Goal: Information Seeking & Learning: Learn about a topic

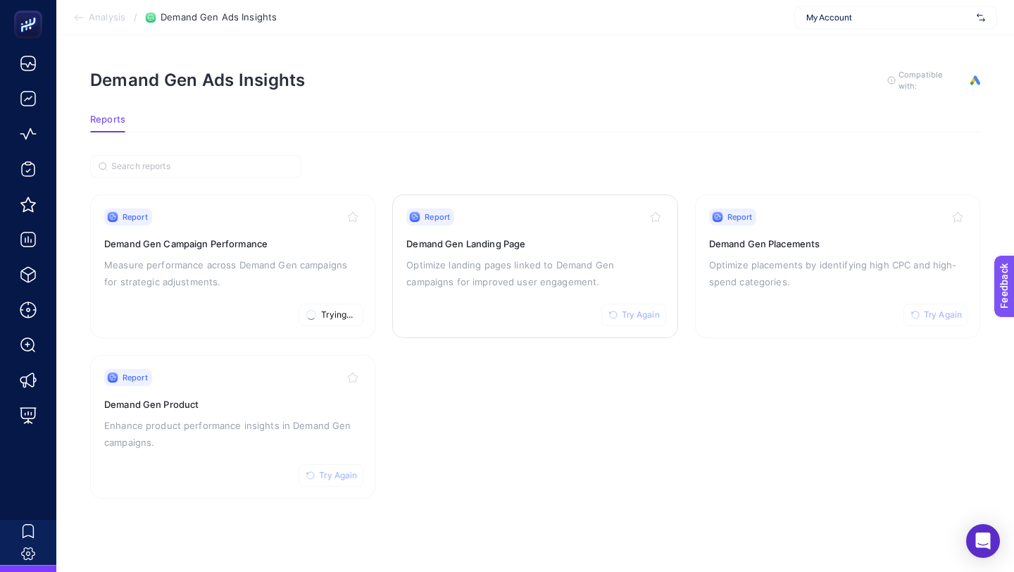
click at [613, 315] on icon "button" at bounding box center [613, 315] width 8 height 8
click at [931, 310] on span "Try Again" at bounding box center [943, 314] width 38 height 11
click at [342, 478] on span "Try Again" at bounding box center [338, 475] width 38 height 11
click at [92, 18] on span "Analysis" at bounding box center [107, 17] width 37 height 11
click at [318, 313] on button "Try Again" at bounding box center [331, 315] width 65 height 23
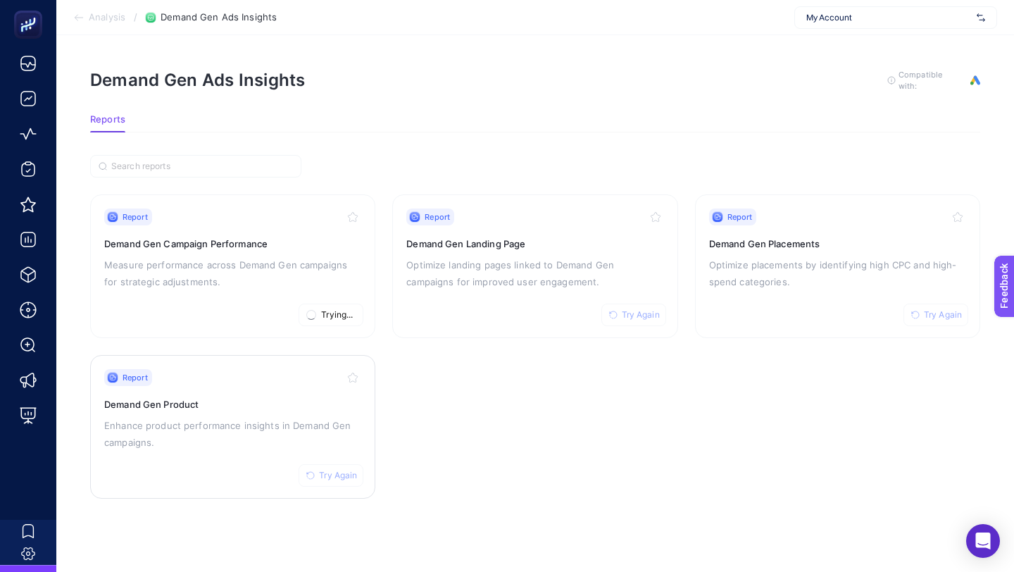
click at [356, 476] on span "Try Again" at bounding box center [338, 475] width 38 height 11
drag, startPoint x: 642, startPoint y: 314, endPoint x: 747, endPoint y: 302, distance: 105.6
click at [642, 314] on span "Try Again" at bounding box center [641, 314] width 38 height 11
click at [953, 314] on span "Try Again" at bounding box center [943, 314] width 38 height 11
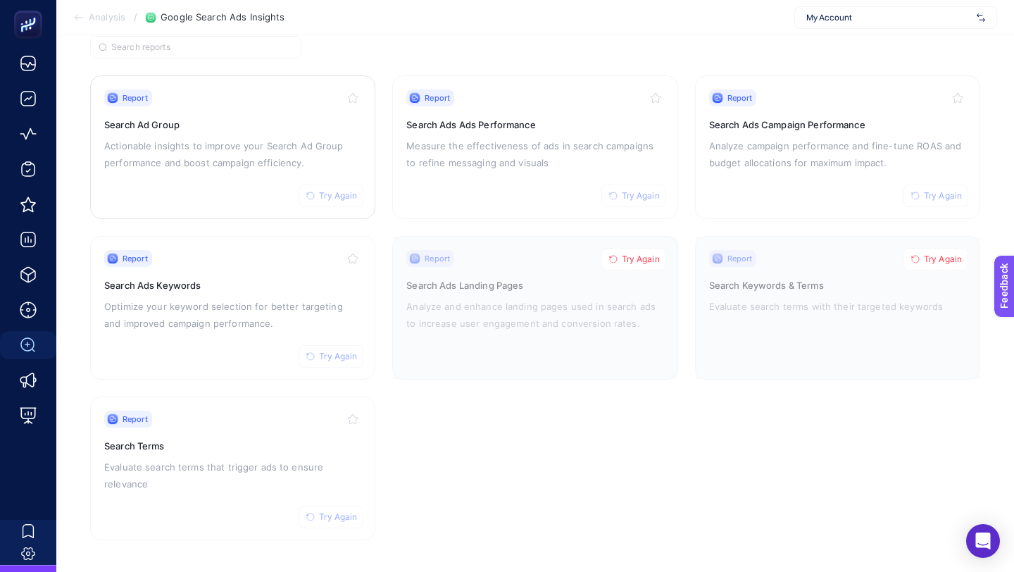
click at [342, 190] on span "Try Again" at bounding box center [338, 195] width 38 height 11
click at [340, 351] on span "Try Again" at bounding box center [338, 356] width 38 height 11
click at [344, 518] on span "Try Again" at bounding box center [338, 516] width 38 height 11
click at [626, 259] on span "Try Again" at bounding box center [641, 259] width 38 height 11
click at [639, 196] on span "Try Again" at bounding box center [641, 195] width 38 height 11
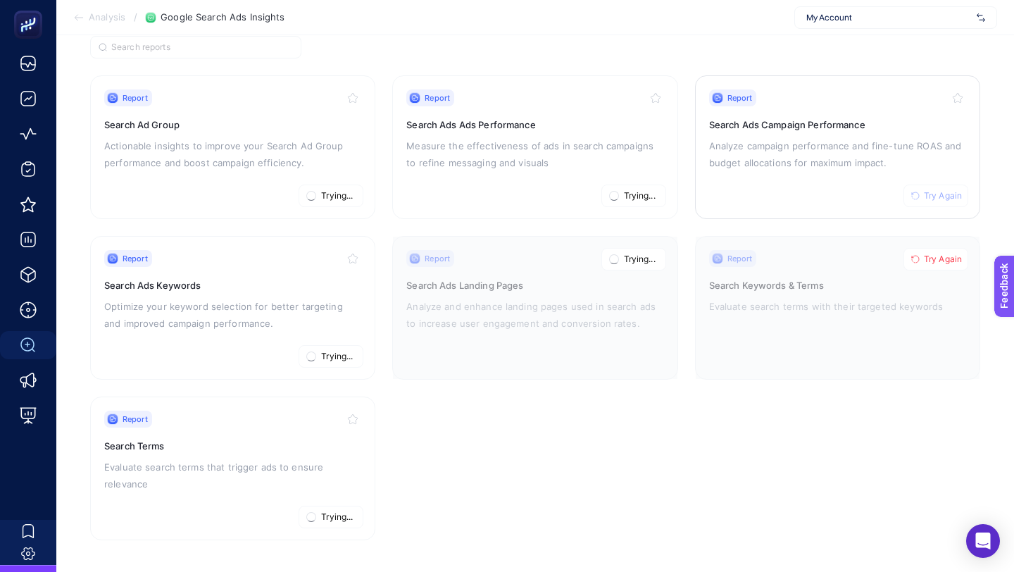
click at [937, 186] on button "Try Again" at bounding box center [936, 196] width 65 height 23
click at [925, 254] on span "Try Again" at bounding box center [943, 259] width 38 height 11
click at [337, 515] on span "Try Again" at bounding box center [338, 516] width 38 height 11
click at [331, 361] on button "Try Again" at bounding box center [331, 356] width 65 height 23
drag, startPoint x: 625, startPoint y: 346, endPoint x: 718, endPoint y: 346, distance: 92.3
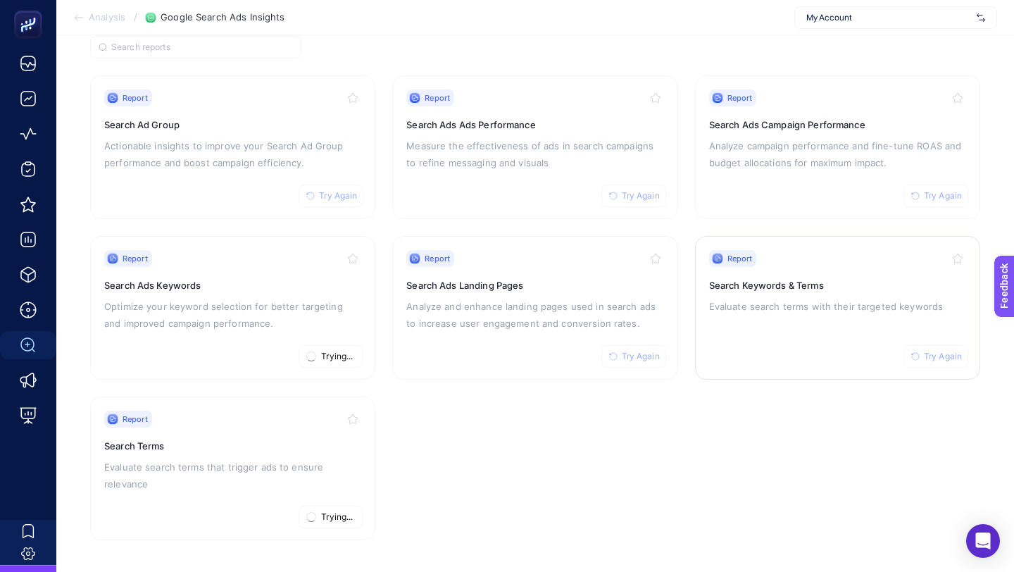
click at [625, 346] on button "Try Again" at bounding box center [633, 356] width 65 height 23
click at [939, 351] on span "Try Again" at bounding box center [943, 356] width 38 height 11
drag, startPoint x: 919, startPoint y: 196, endPoint x: 882, endPoint y: 191, distance: 37.6
click at [918, 196] on icon "button" at bounding box center [915, 196] width 8 height 8
drag, startPoint x: 617, startPoint y: 192, endPoint x: 428, endPoint y: 219, distance: 190.7
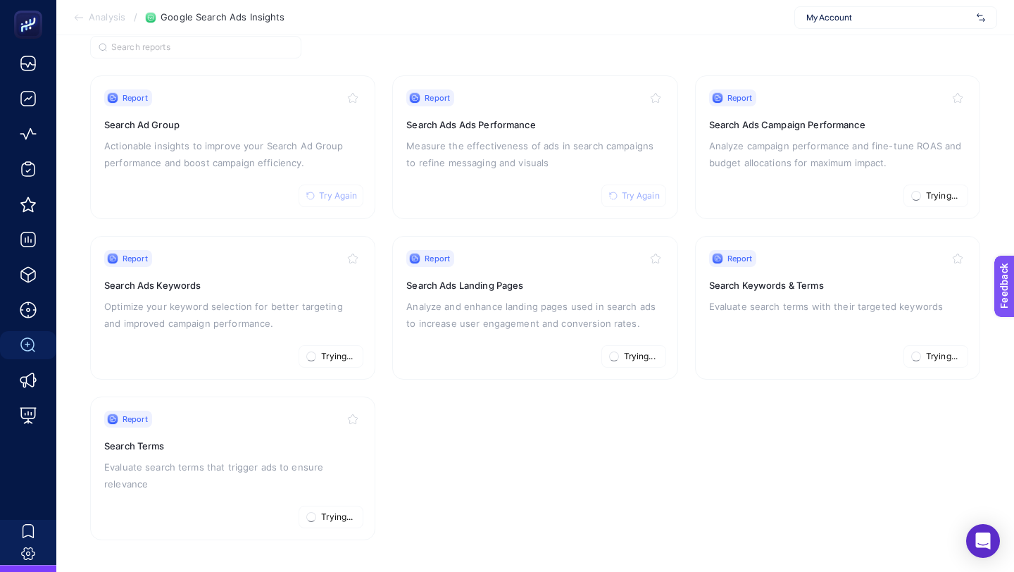
click at [617, 192] on button "Try Again" at bounding box center [633, 196] width 65 height 23
click at [320, 193] on span "Try Again" at bounding box center [338, 195] width 38 height 11
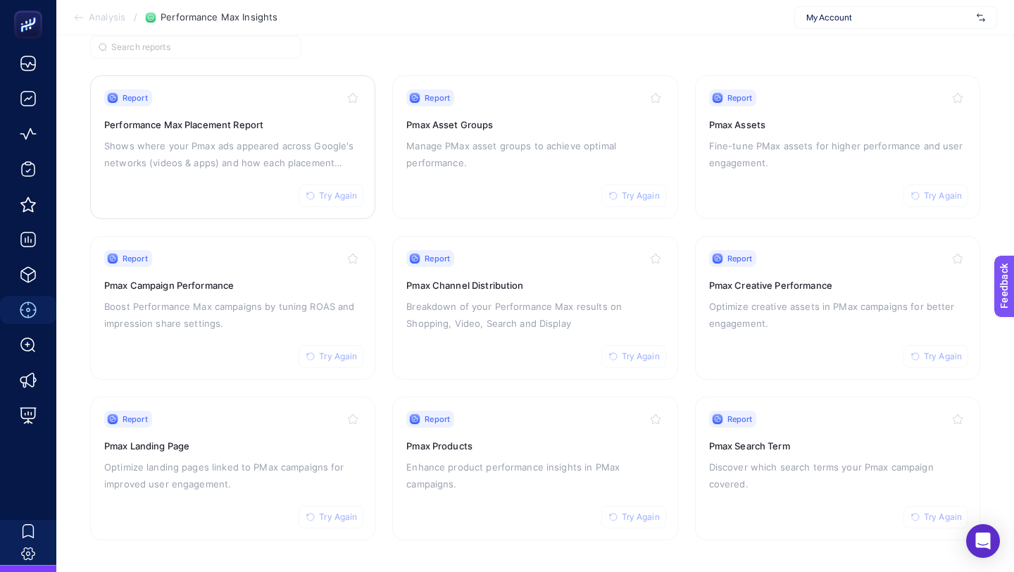
click at [344, 194] on span "Try Again" at bounding box center [338, 195] width 38 height 11
click at [631, 194] on span "Try Again" at bounding box center [641, 195] width 38 height 11
click at [943, 196] on span "Try Again" at bounding box center [943, 195] width 38 height 11
drag, startPoint x: 939, startPoint y: 351, endPoint x: 804, endPoint y: 377, distance: 137.6
click at [939, 351] on span "Try Again" at bounding box center [943, 356] width 38 height 11
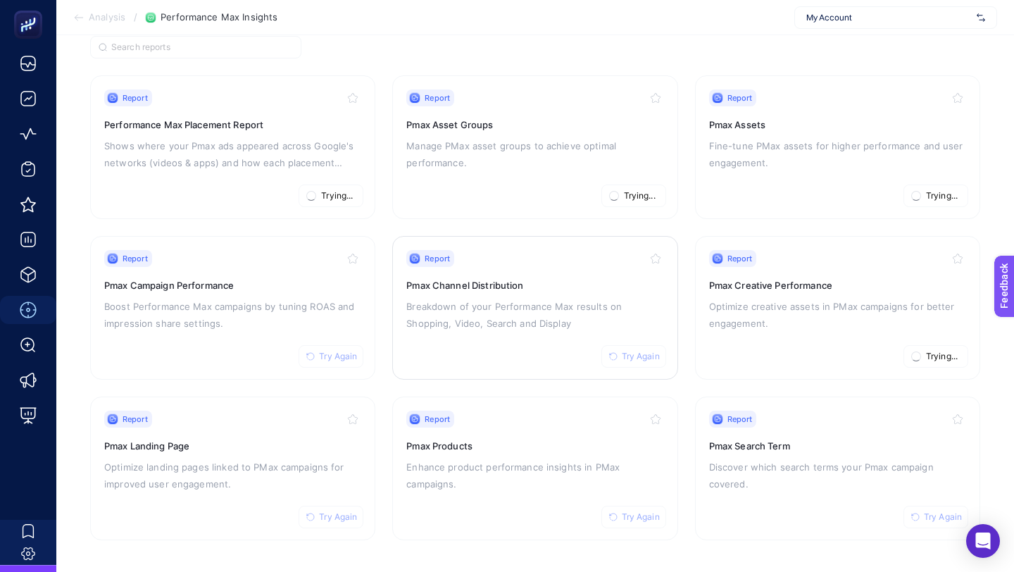
drag, startPoint x: 632, startPoint y: 351, endPoint x: 446, endPoint y: 361, distance: 186.9
click at [632, 351] on span "Try Again" at bounding box center [641, 356] width 38 height 11
click at [317, 358] on button "Try Again" at bounding box center [331, 356] width 65 height 23
click at [356, 519] on span "Try Again" at bounding box center [338, 516] width 38 height 11
click at [649, 520] on button "Try Again" at bounding box center [633, 517] width 65 height 23
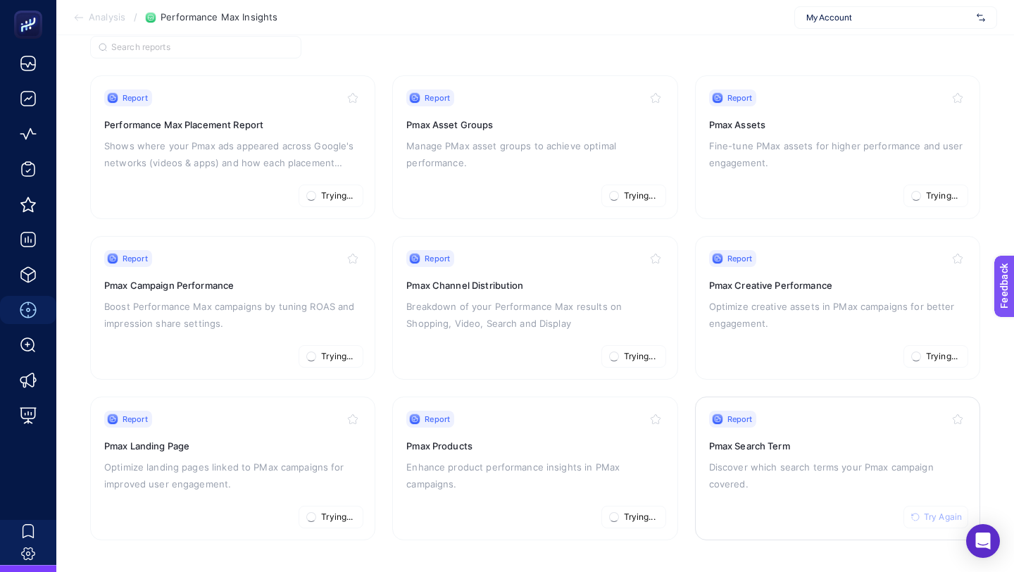
click at [935, 517] on span "Try Again" at bounding box center [943, 516] width 38 height 11
click at [324, 191] on span "Try Again" at bounding box center [338, 195] width 38 height 11
click at [622, 190] on span "Try Again" at bounding box center [641, 195] width 38 height 11
click at [955, 190] on span "Try Again" at bounding box center [943, 195] width 38 height 11
click at [922, 351] on button "Try Again" at bounding box center [936, 356] width 65 height 23
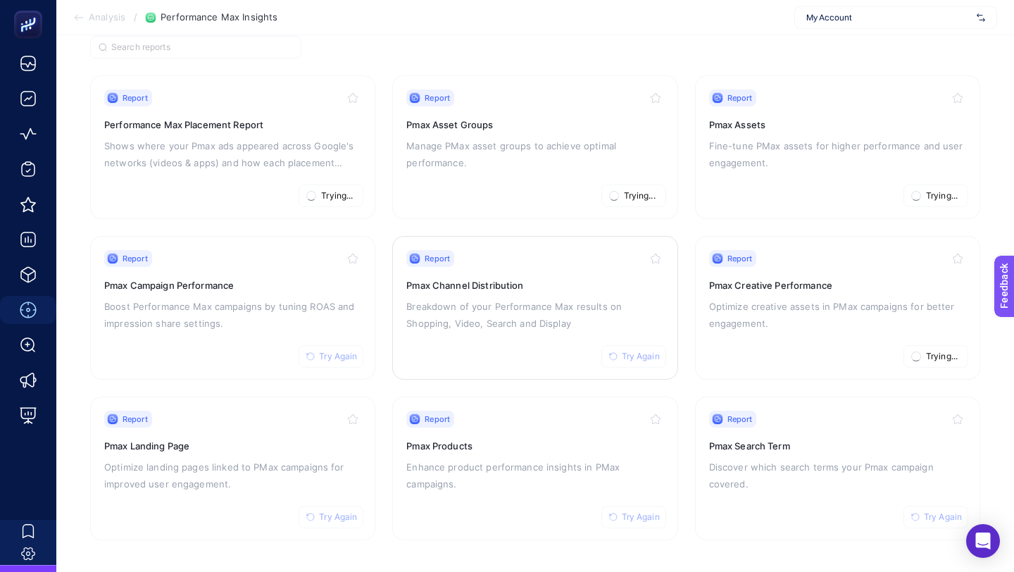
drag, startPoint x: 643, startPoint y: 359, endPoint x: 604, endPoint y: 360, distance: 39.4
click at [642, 359] on span "Try Again" at bounding box center [641, 356] width 38 height 11
click at [346, 355] on span "Try Again" at bounding box center [338, 356] width 38 height 11
drag, startPoint x: 350, startPoint y: 511, endPoint x: 387, endPoint y: 511, distance: 37.3
click at [349, 511] on span "Try Again" at bounding box center [338, 516] width 38 height 11
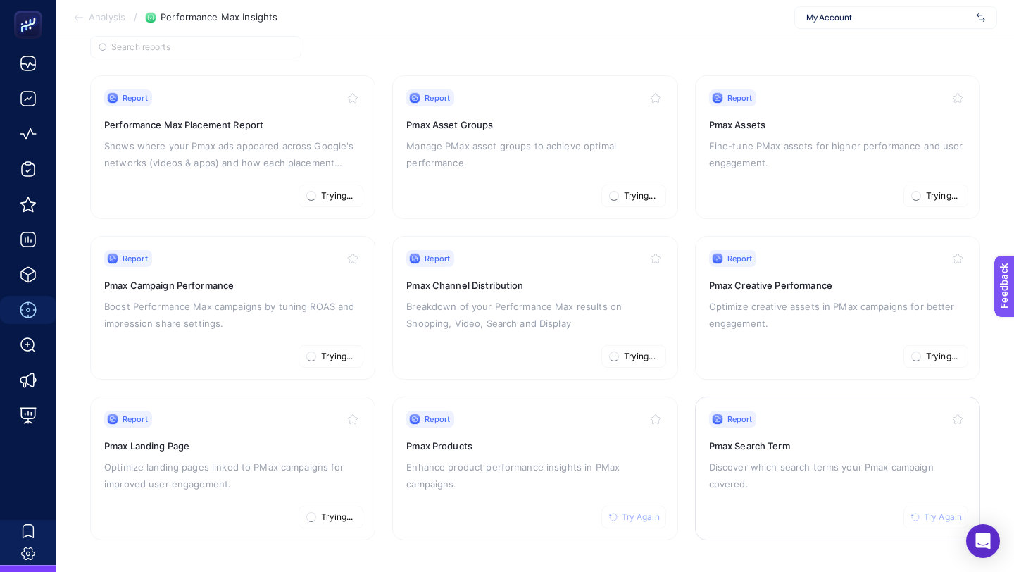
drag, startPoint x: 648, startPoint y: 512, endPoint x: 720, endPoint y: 511, distance: 71.8
click at [648, 512] on span "Try Again" at bounding box center [641, 516] width 38 height 11
click at [926, 511] on span "Try Again" at bounding box center [943, 516] width 38 height 11
click at [332, 187] on button "Try Again" at bounding box center [331, 196] width 65 height 23
click at [337, 354] on span "Try Again" at bounding box center [338, 356] width 38 height 11
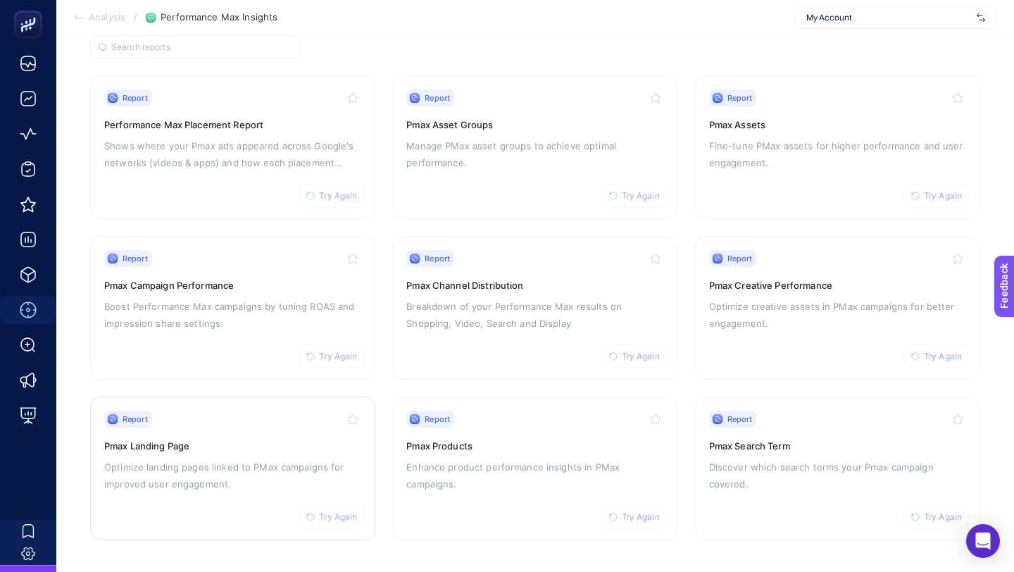
drag, startPoint x: 338, startPoint y: 508, endPoint x: 360, endPoint y: 505, distance: 22.0
click at [338, 507] on button "Try Again" at bounding box center [331, 517] width 65 height 23
click at [623, 513] on span "Try Again" at bounding box center [641, 516] width 38 height 11
click at [644, 356] on span "Try Again" at bounding box center [641, 356] width 38 height 11
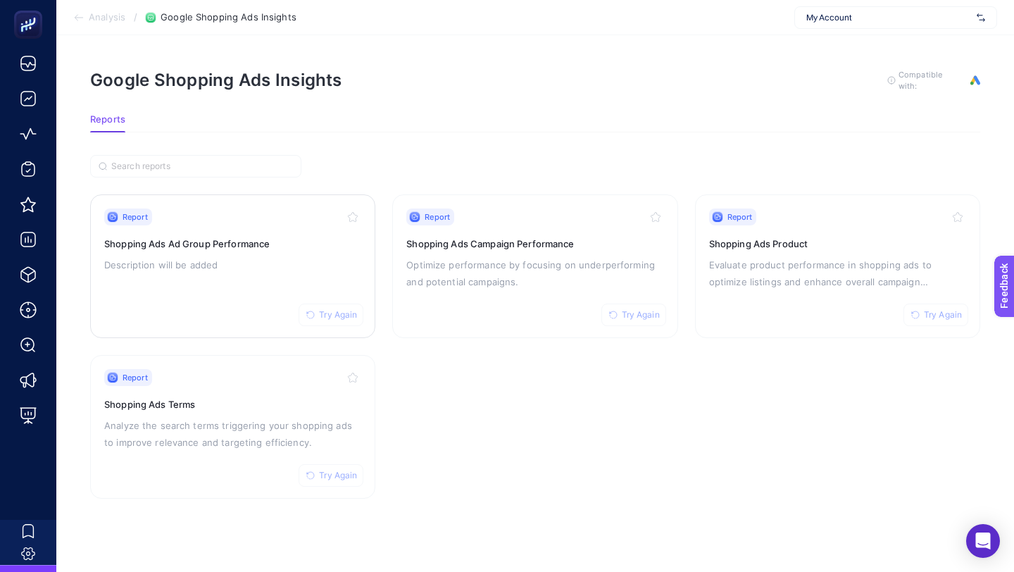
click at [349, 313] on span "Try Again" at bounding box center [338, 314] width 38 height 11
drag, startPoint x: 345, startPoint y: 475, endPoint x: 358, endPoint y: 468, distance: 14.9
click at [345, 475] on span "Try Again" at bounding box center [338, 475] width 38 height 11
drag, startPoint x: 649, startPoint y: 306, endPoint x: 682, endPoint y: 302, distance: 33.4
click at [649, 309] on span "Try Again" at bounding box center [641, 314] width 38 height 11
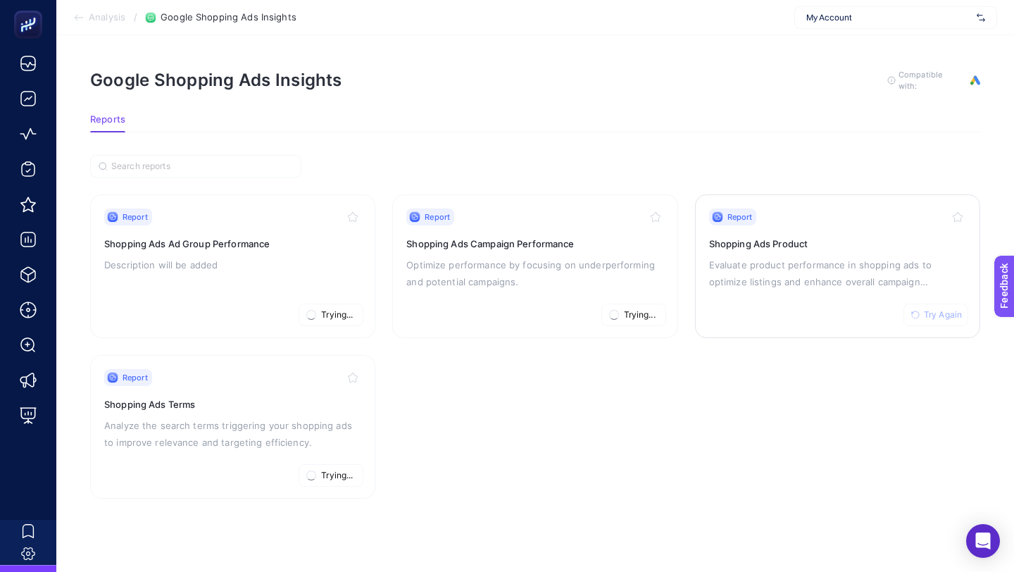
click at [947, 315] on span "Try Again" at bounding box center [943, 314] width 38 height 11
click at [254, 403] on h3 "Shopping Ads Terms" at bounding box center [232, 404] width 257 height 14
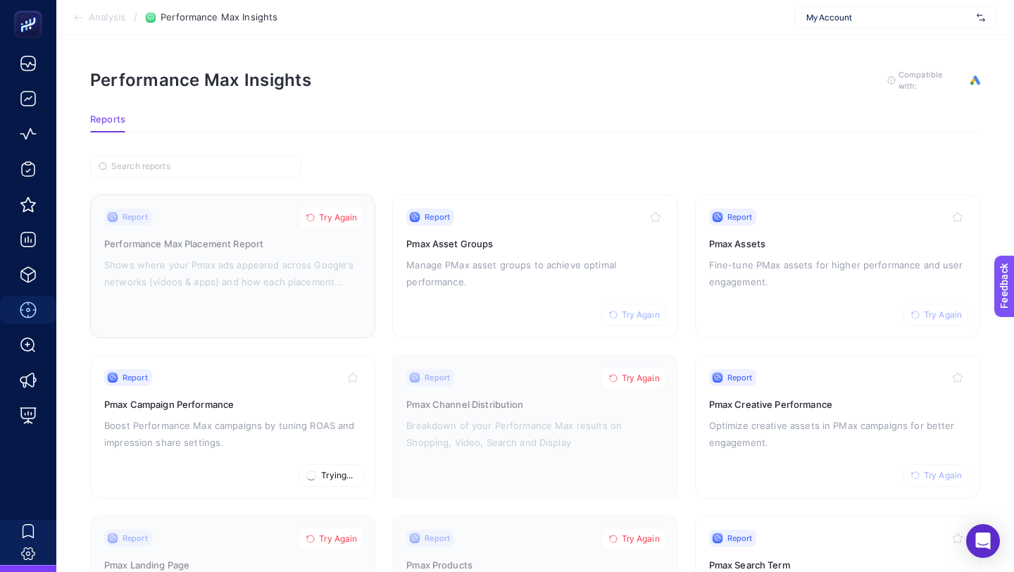
click at [329, 218] on span "Try Again" at bounding box center [338, 217] width 38 height 11
click at [628, 376] on span "Try Again" at bounding box center [641, 378] width 38 height 11
click at [641, 318] on span "Try Again" at bounding box center [641, 314] width 38 height 11
click at [950, 317] on span "Try Again" at bounding box center [943, 314] width 38 height 11
drag, startPoint x: 934, startPoint y: 475, endPoint x: 923, endPoint y: 476, distance: 11.3
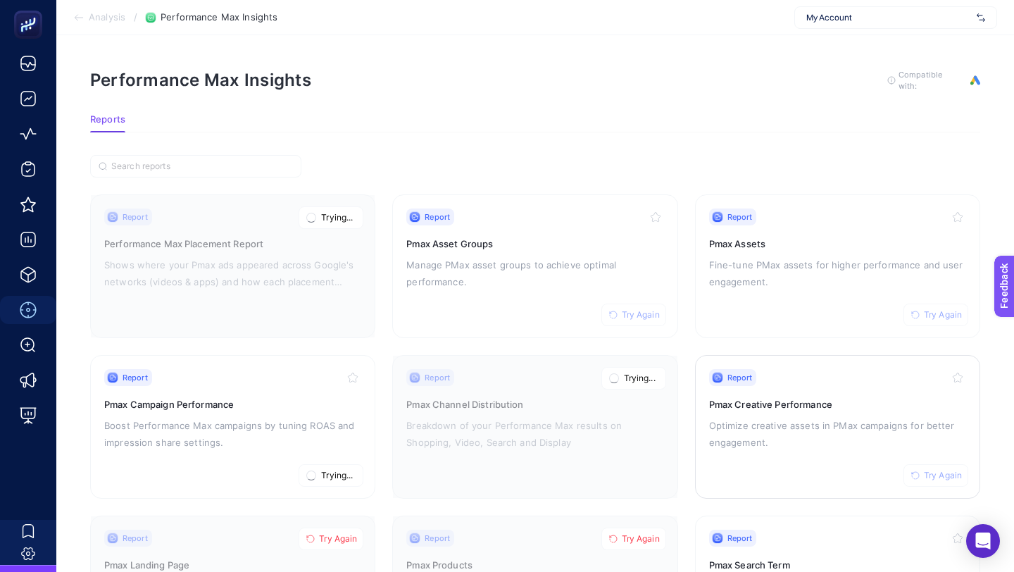
click at [934, 475] on span "Try Again" at bounding box center [943, 475] width 38 height 11
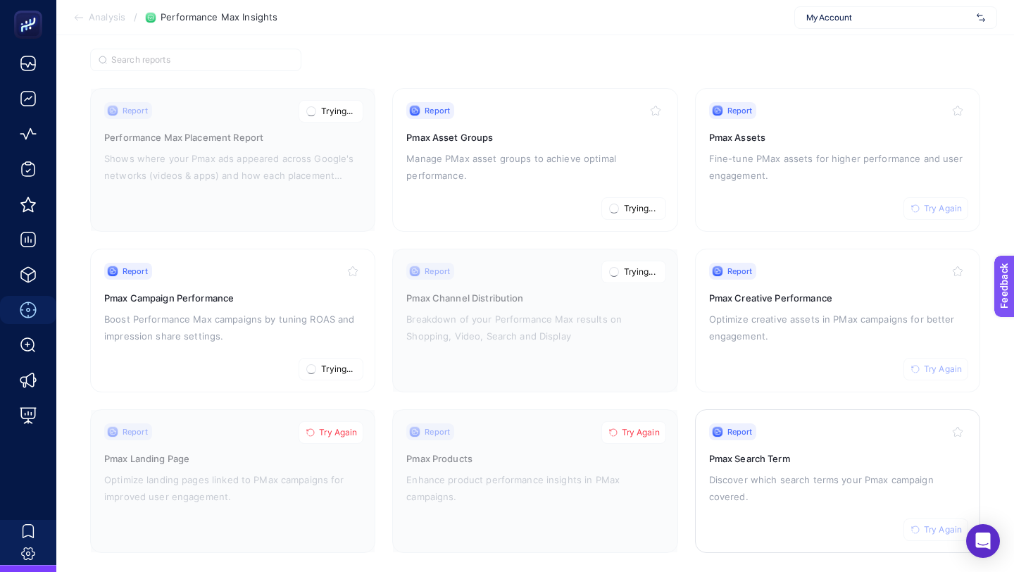
scroll to position [110, 0]
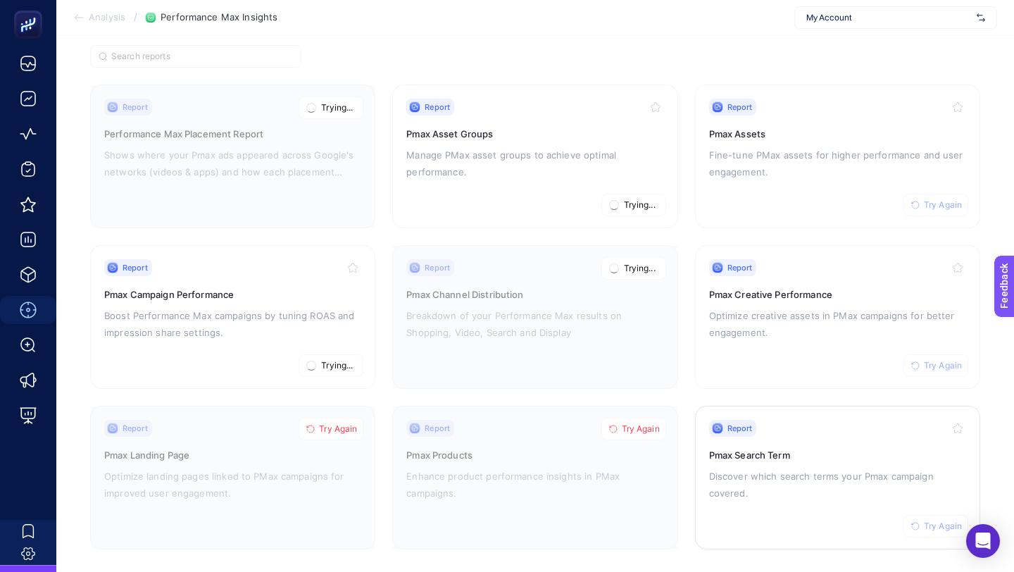
click at [930, 527] on span "Try Again" at bounding box center [943, 525] width 38 height 11
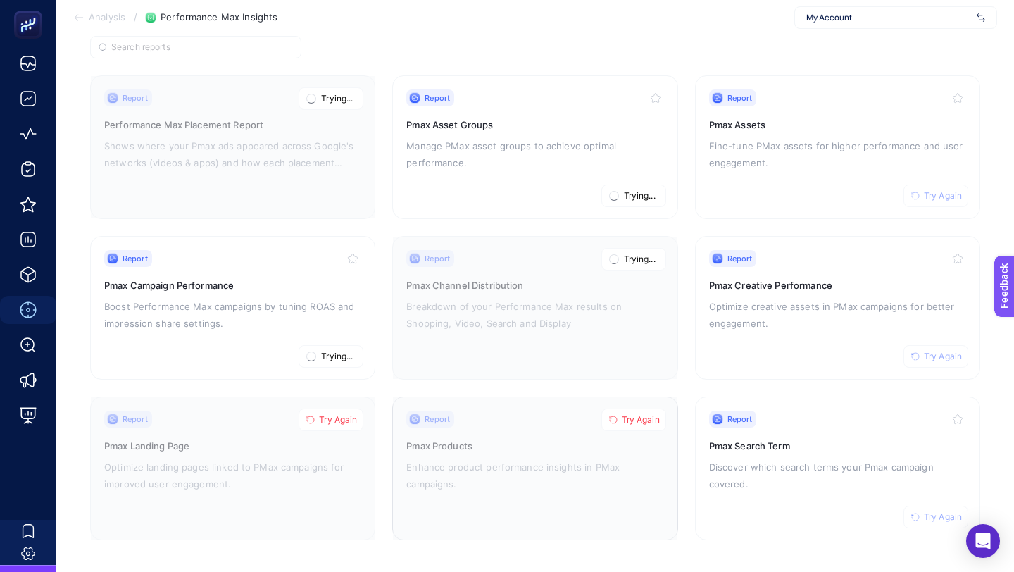
click at [639, 408] on button "Try Again" at bounding box center [633, 419] width 65 height 23
click at [332, 414] on span "Try Again" at bounding box center [338, 419] width 38 height 11
click at [870, 298] on p "Optimize creative assets in PMax campaigns for better engagement." at bounding box center [837, 315] width 257 height 34
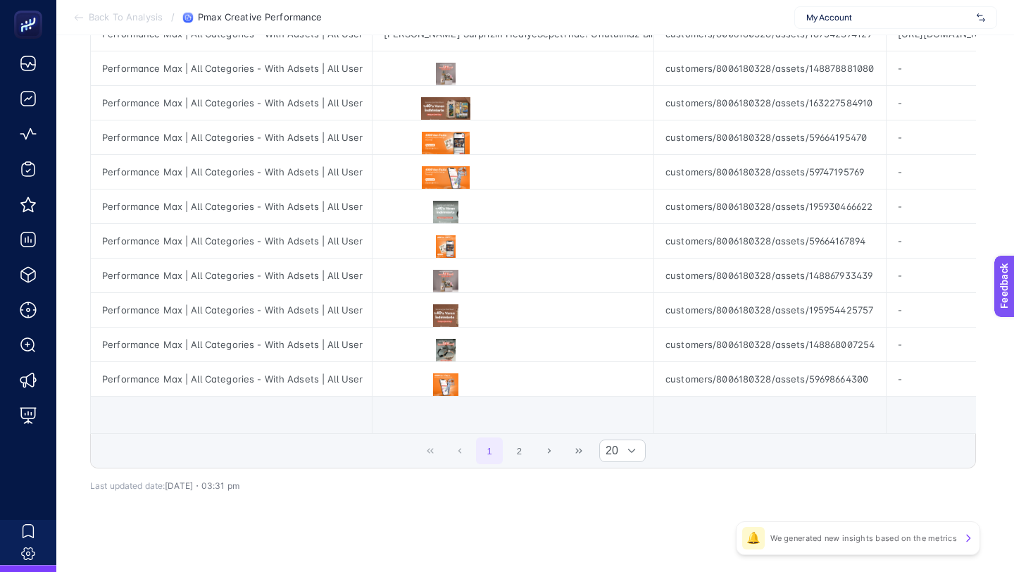
scroll to position [564, 0]
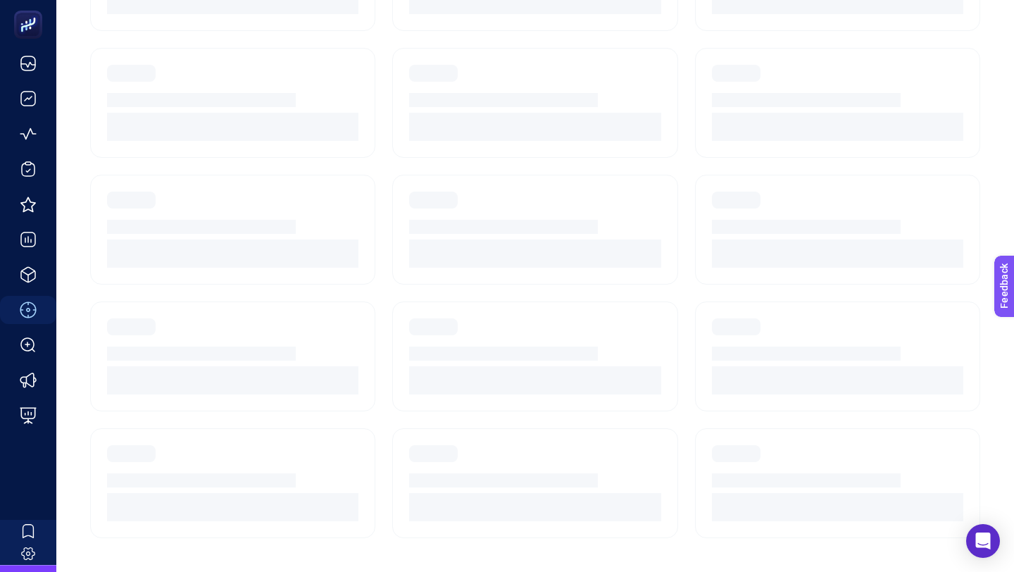
scroll to position [119, 0]
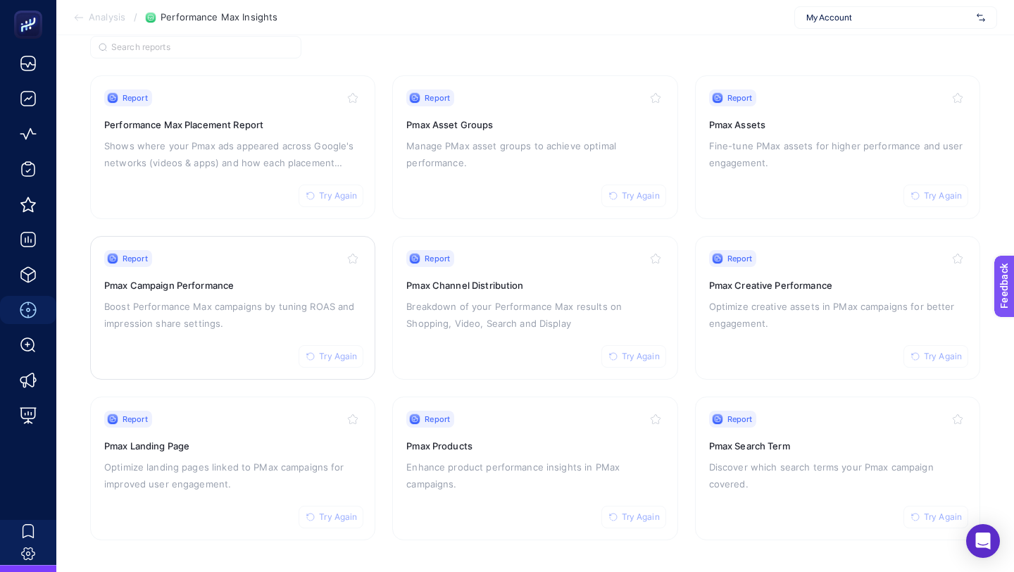
click at [236, 308] on p "Boost Performance Max campaigns by tuning ROAS and impression share settings." at bounding box center [232, 315] width 257 height 34
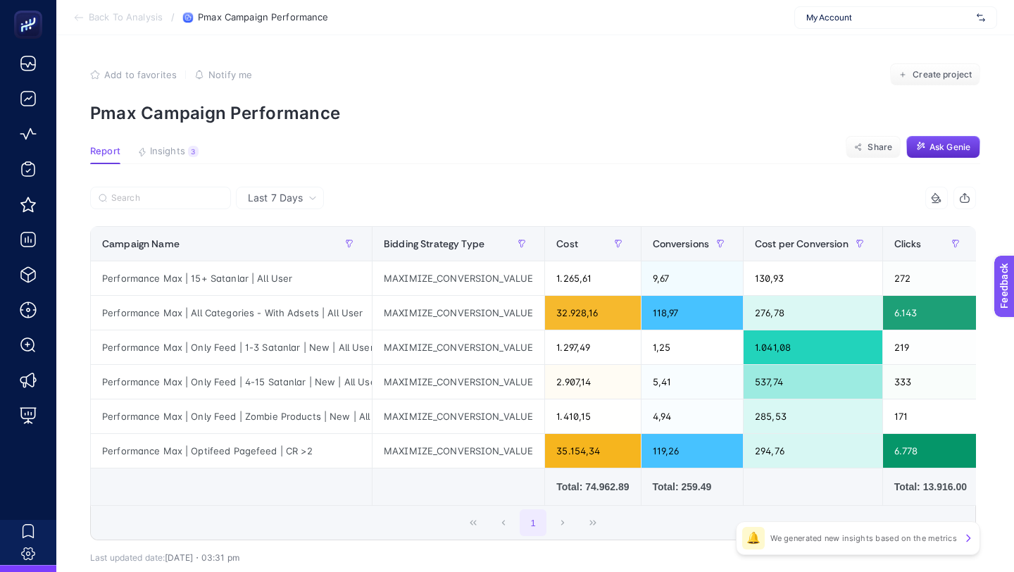
scroll to position [81, 0]
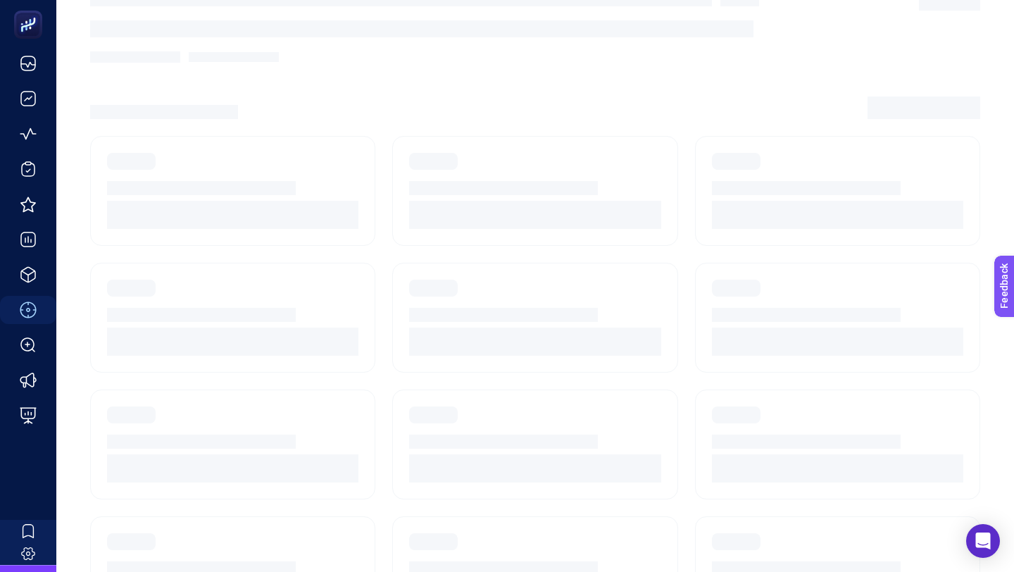
scroll to position [119, 0]
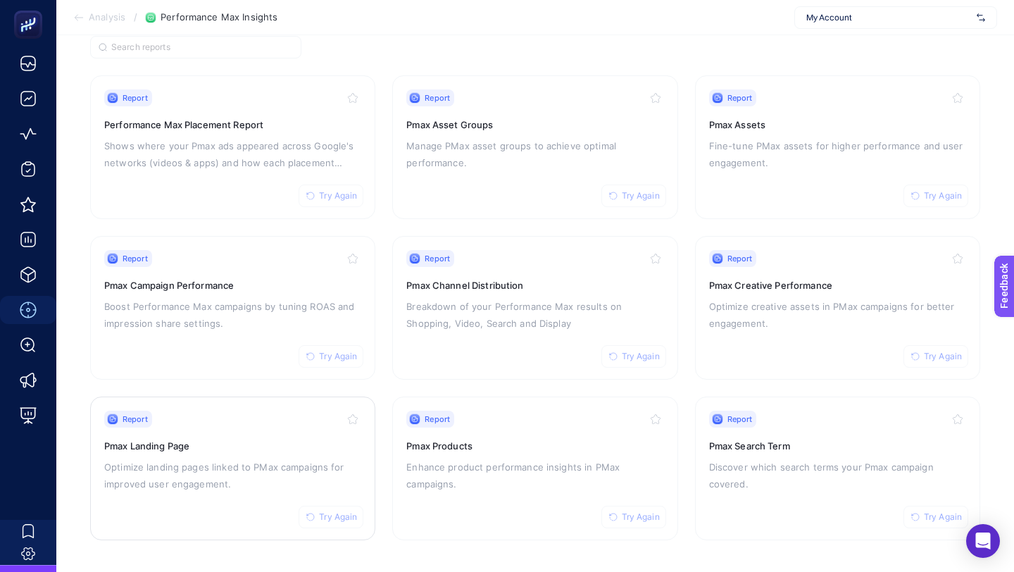
click at [192, 453] on div "Report Try Again Pmax Landing Page Optimize landing pages linked to PMax campai…" at bounding box center [232, 468] width 257 height 115
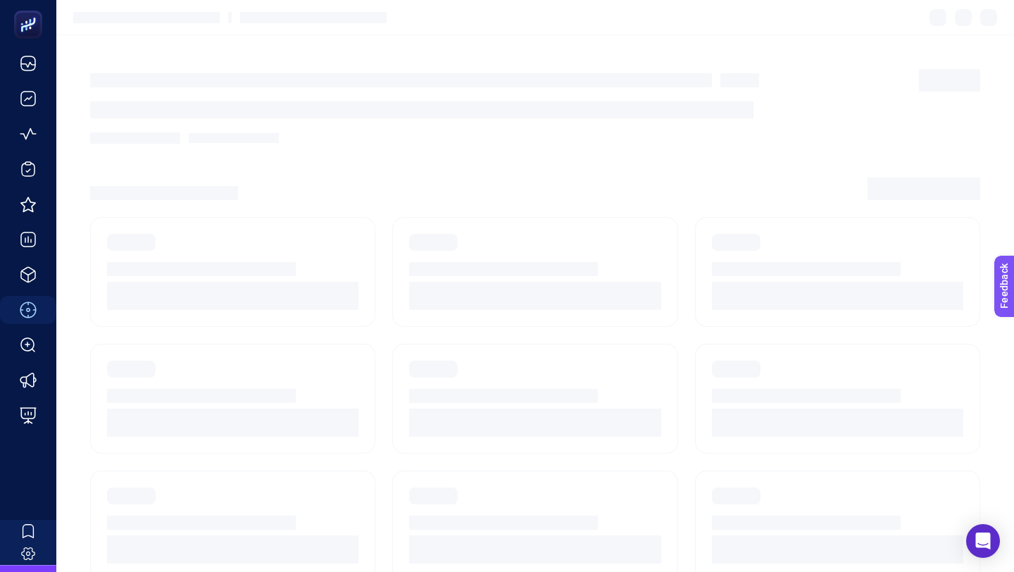
scroll to position [119, 0]
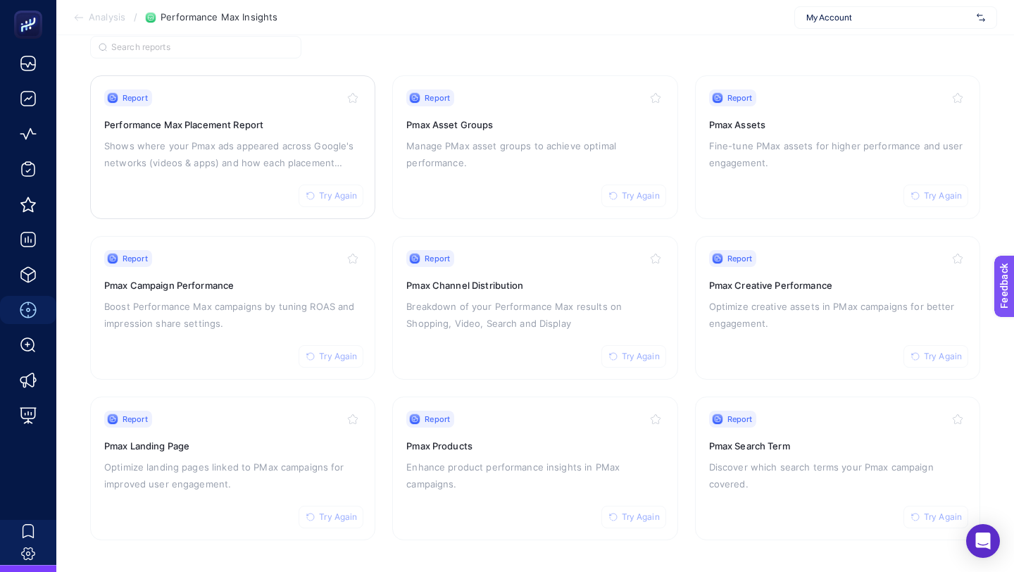
click at [334, 190] on span "Try Again" at bounding box center [338, 195] width 38 height 11
click at [634, 194] on span "Try Again" at bounding box center [641, 195] width 38 height 11
click at [939, 196] on span "Try Again" at bounding box center [943, 195] width 38 height 11
drag, startPoint x: 944, startPoint y: 354, endPoint x: 698, endPoint y: 361, distance: 245.9
click at [944, 355] on span "Try Again" at bounding box center [943, 356] width 38 height 11
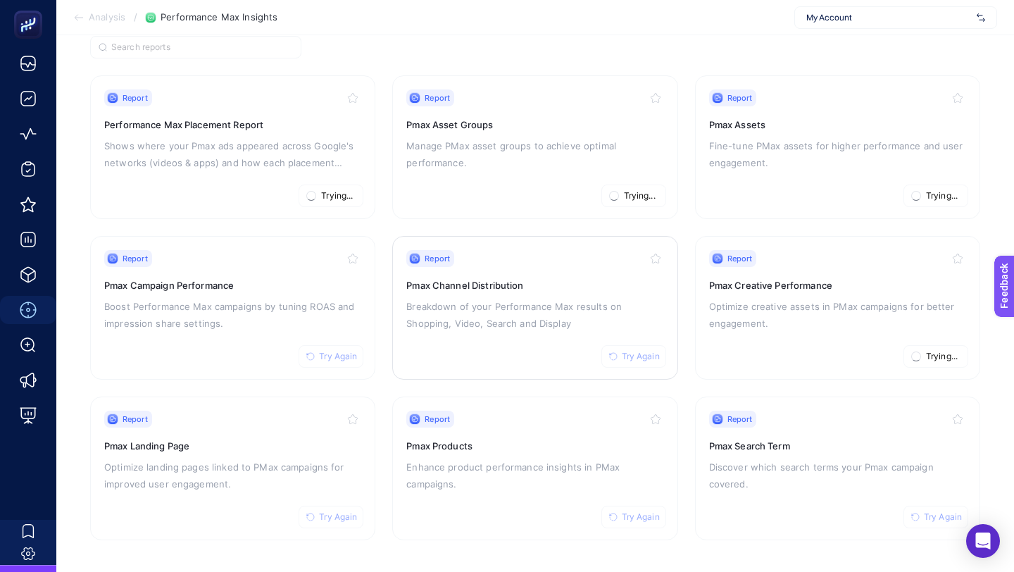
drag, startPoint x: 637, startPoint y: 361, endPoint x: 594, endPoint y: 363, distance: 43.0
click at [637, 361] on button "Try Again" at bounding box center [633, 356] width 65 height 23
click at [316, 356] on button "Try Again" at bounding box center [331, 356] width 65 height 23
click at [646, 516] on span "Try Again" at bounding box center [641, 516] width 38 height 11
click at [943, 515] on span "Try Again" at bounding box center [943, 516] width 38 height 11
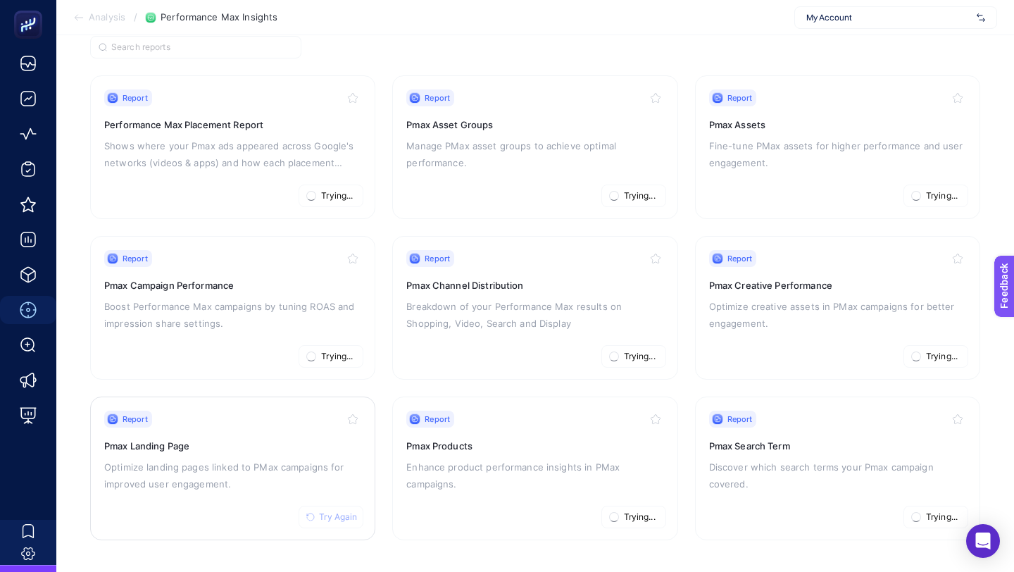
click at [330, 516] on span "Try Again" at bounding box center [338, 516] width 38 height 11
click at [929, 514] on span "Try Again" at bounding box center [943, 516] width 38 height 11
click at [627, 513] on span "Try Again" at bounding box center [641, 516] width 38 height 11
click at [331, 511] on span "Try Again" at bounding box center [338, 516] width 38 height 11
click at [336, 358] on span "Try Again" at bounding box center [338, 356] width 38 height 11
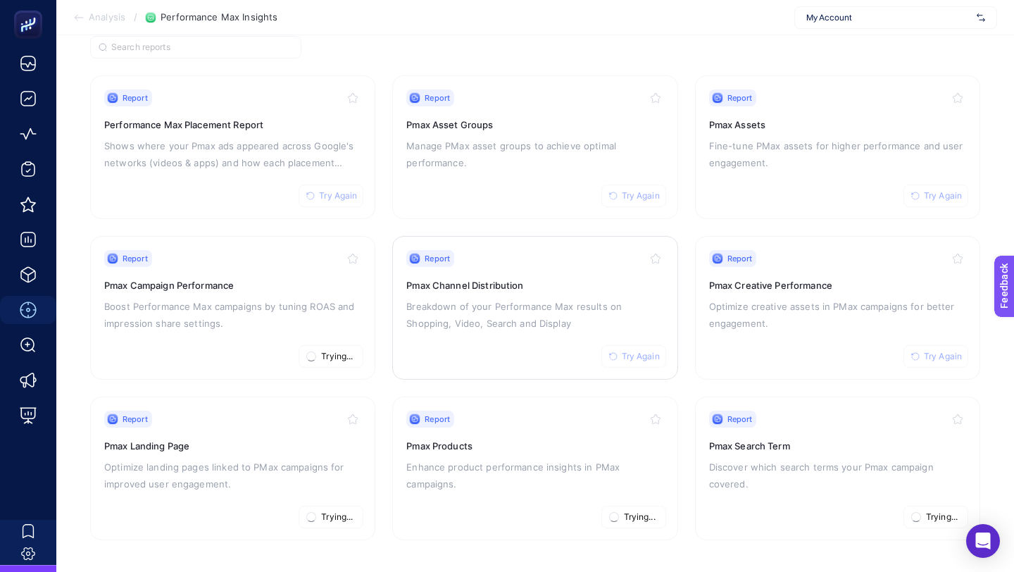
click at [635, 351] on span "Try Again" at bounding box center [641, 356] width 38 height 11
click at [939, 355] on span "Try Again" at bounding box center [943, 356] width 38 height 11
click at [929, 195] on span "Try Again" at bounding box center [943, 195] width 38 height 11
click at [661, 189] on button "Try Again" at bounding box center [633, 196] width 65 height 23
click at [318, 190] on button "Try Again" at bounding box center [331, 196] width 65 height 23
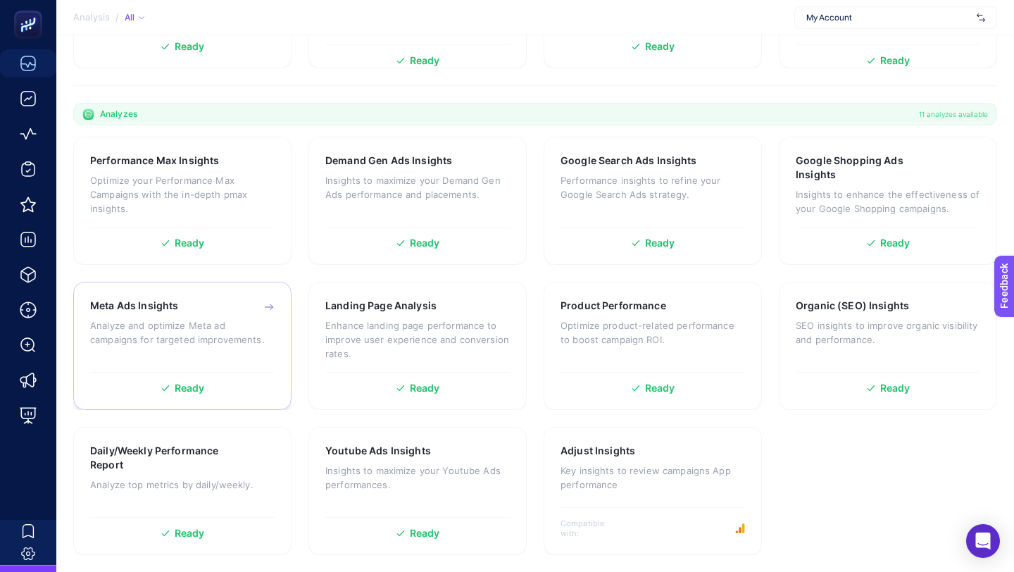
click at [204, 324] on p "Analyze and optimize Meta ad campaigns for targeted improvements." at bounding box center [182, 332] width 185 height 28
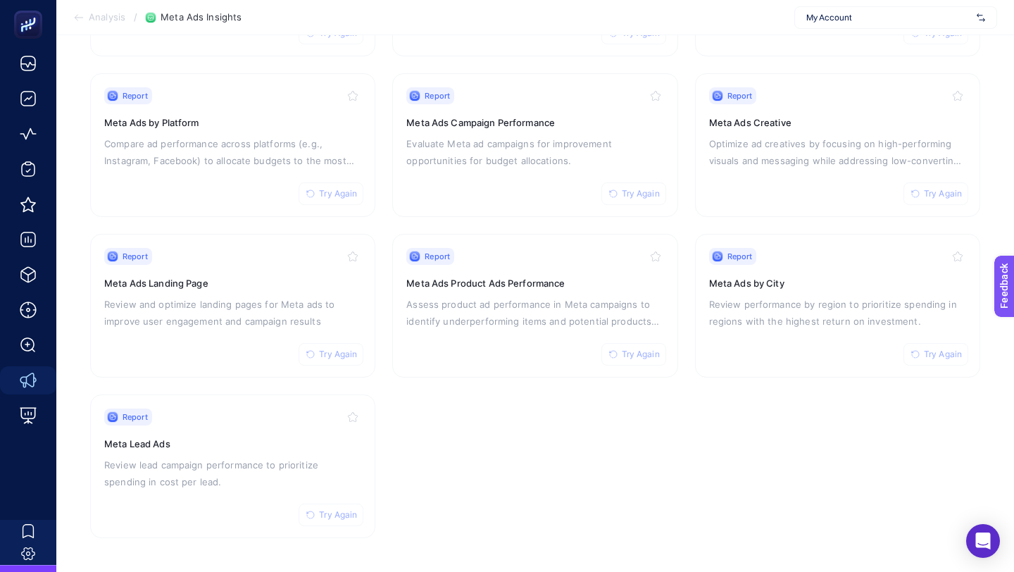
scroll to position [280, 0]
click at [350, 358] on span "Try Again" at bounding box center [338, 356] width 38 height 11
click at [345, 516] on span "Try Again" at bounding box center [338, 516] width 38 height 11
click at [647, 356] on span "Try Again" at bounding box center [641, 356] width 38 height 11
click at [934, 355] on span "Try Again" at bounding box center [943, 356] width 38 height 11
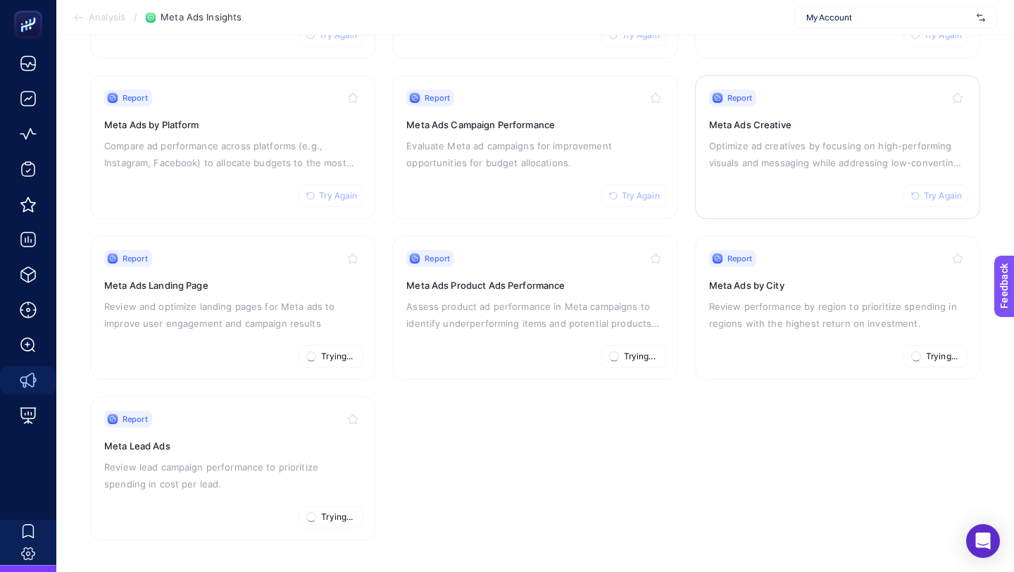
click at [947, 193] on span "Try Again" at bounding box center [943, 195] width 38 height 11
click at [649, 193] on span "Try Again" at bounding box center [641, 195] width 38 height 11
click at [349, 195] on span "Try Again" at bounding box center [338, 195] width 38 height 11
click at [332, 96] on span "Try Again" at bounding box center [338, 98] width 38 height 11
click at [647, 97] on span "Try Again" at bounding box center [641, 98] width 38 height 11
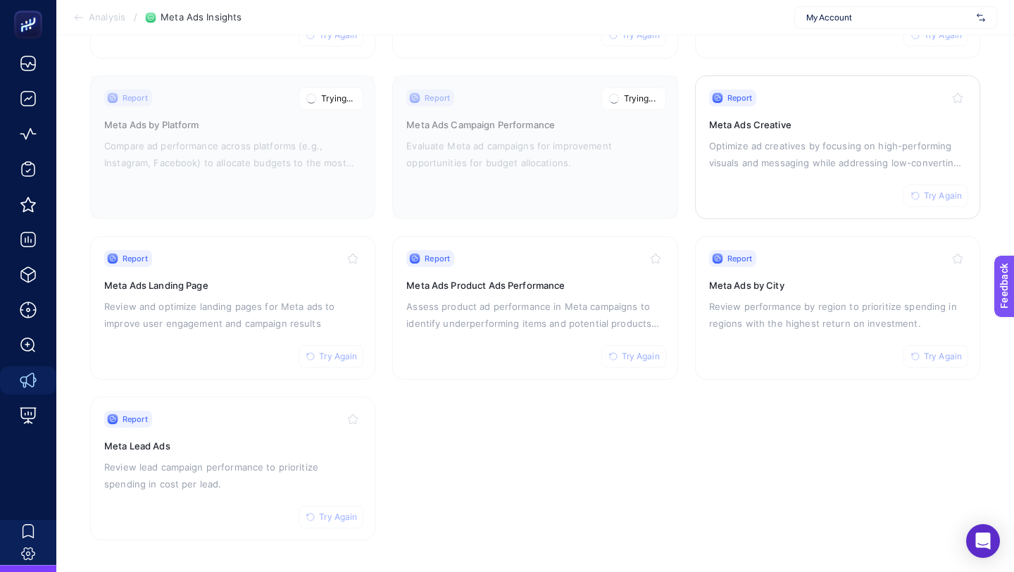
click at [925, 190] on span "Try Again" at bounding box center [943, 195] width 38 height 11
click at [942, 358] on span "Try Again" at bounding box center [943, 356] width 38 height 11
click at [636, 359] on span "Try Again" at bounding box center [641, 356] width 38 height 11
click at [351, 353] on span "Try Again" at bounding box center [338, 356] width 38 height 11
click at [332, 517] on span "Try Again" at bounding box center [338, 516] width 38 height 11
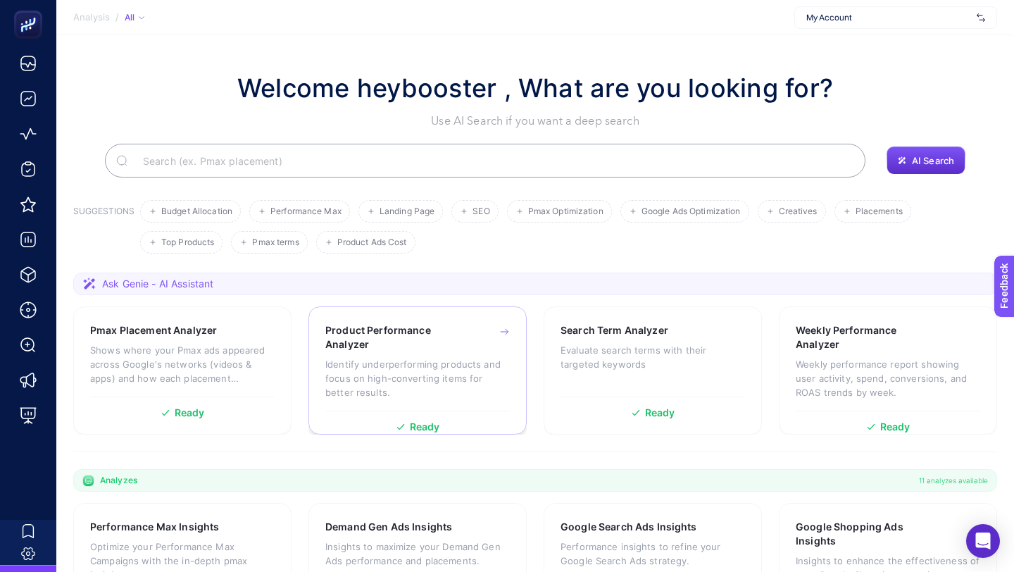
scroll to position [366, 0]
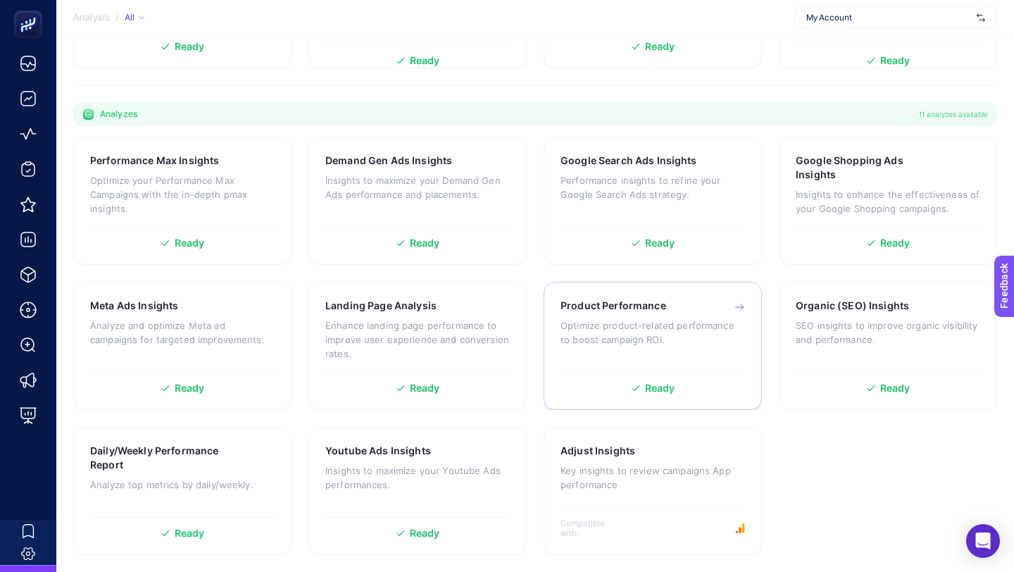
click at [616, 337] on p "Optimize product-related performance to boost campaign ROI." at bounding box center [653, 332] width 185 height 28
click at [837, 338] on p "SEO insights to improve organic visibility and performance." at bounding box center [888, 332] width 185 height 28
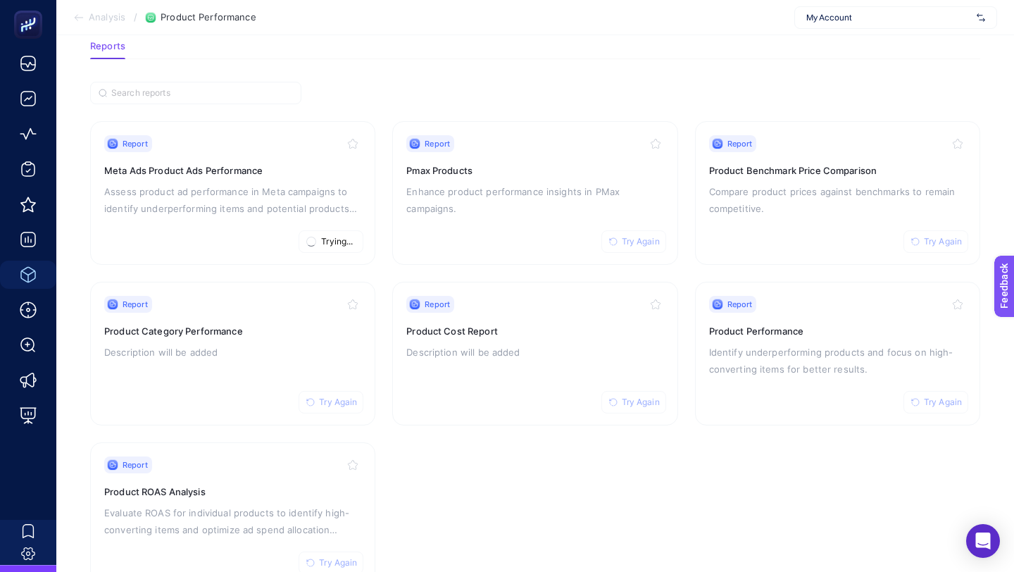
scroll to position [119, 0]
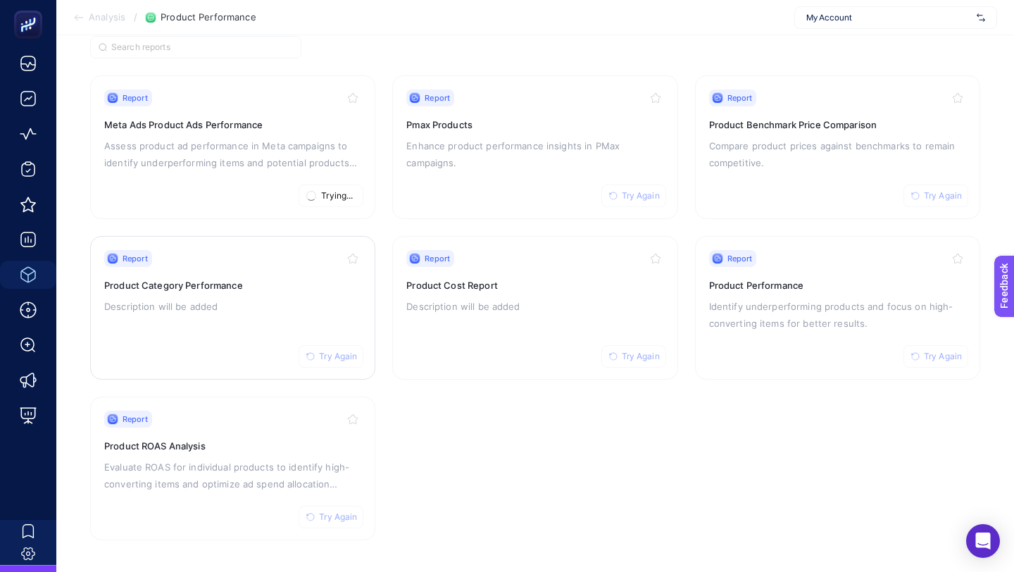
click at [337, 354] on span "Try Again" at bounding box center [338, 356] width 38 height 11
click at [318, 520] on button "Try Again" at bounding box center [331, 517] width 65 height 23
click at [633, 346] on button "Try Again" at bounding box center [633, 356] width 65 height 23
click at [944, 354] on span "Try Again" at bounding box center [943, 356] width 38 height 11
click at [951, 193] on span "Try Again" at bounding box center [943, 195] width 38 height 11
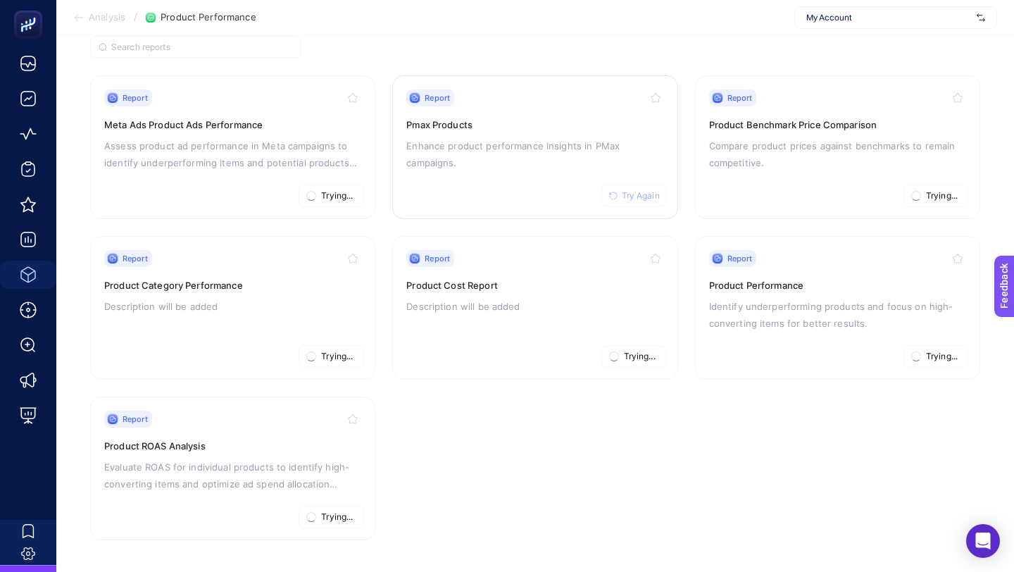
click at [623, 190] on span "Try Again" at bounding box center [641, 195] width 38 height 11
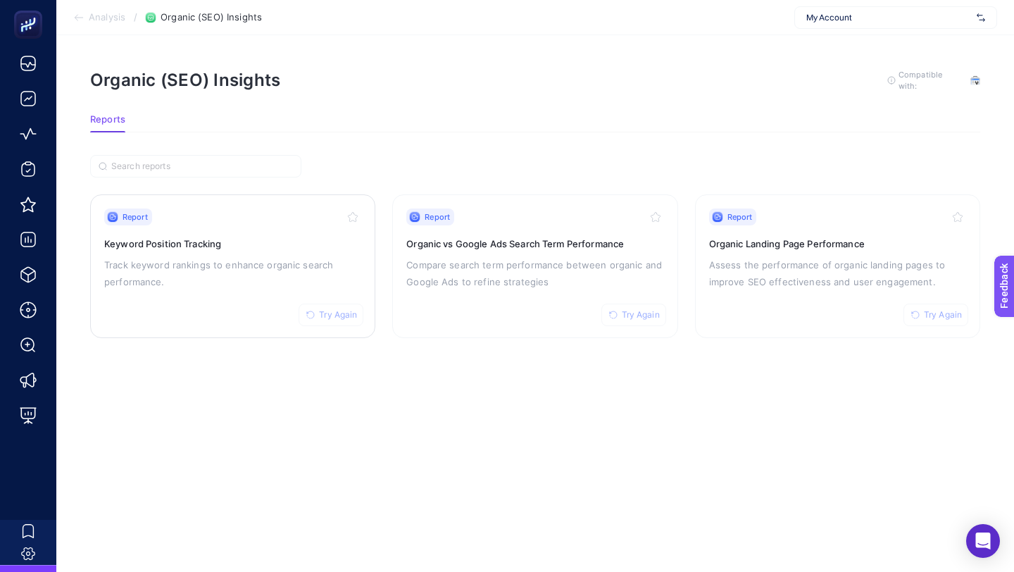
click at [318, 313] on button "Try Again" at bounding box center [331, 315] width 65 height 23
click at [630, 317] on span "Try Again" at bounding box center [641, 314] width 38 height 11
click at [954, 312] on span "Try Again" at bounding box center [943, 314] width 38 height 11
